Goal: Register for event/course

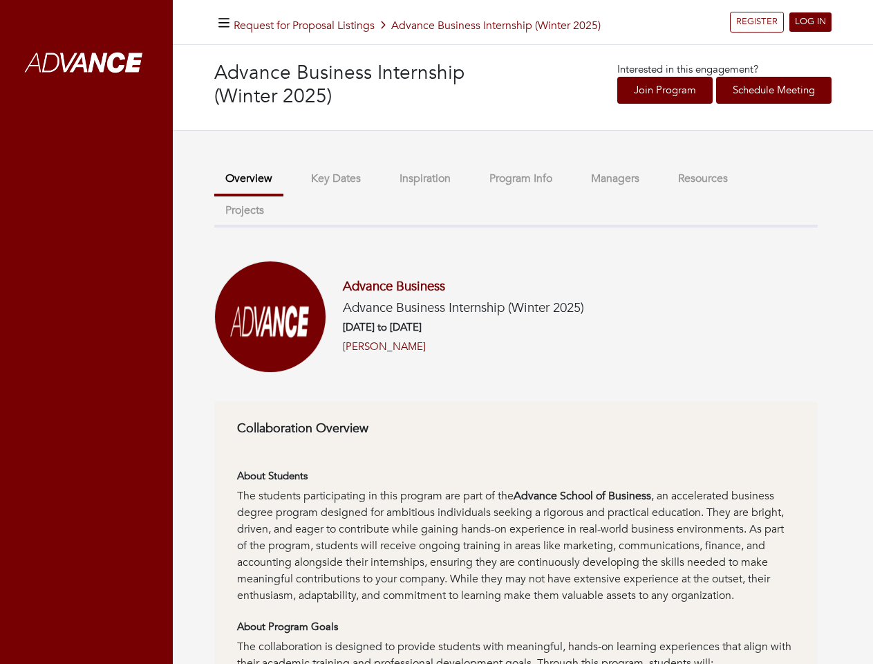
click at [436, 332] on h6 "[DATE] to [DATE]" at bounding box center [463, 327] width 241 height 12
click at [224, 22] on icon "button" at bounding box center [224, 23] width 11 height 13
